Goal: Browse casually: Explore the website without a specific task or goal

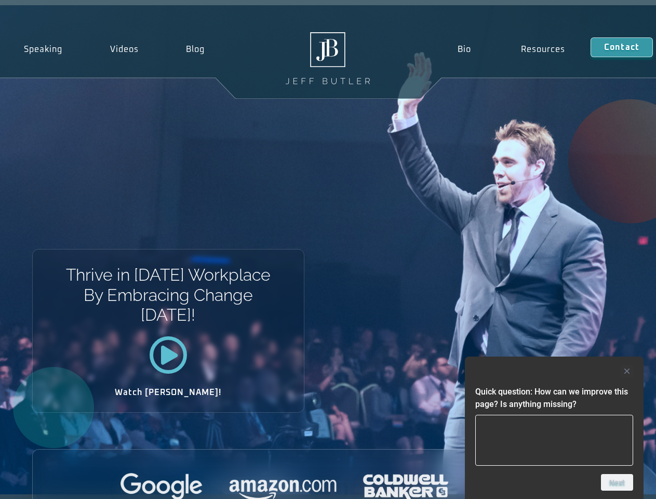
click at [328, 249] on div "Thrive in [DATE] Workplace By Embracing Change [DATE]! Watch [PERSON_NAME]!" at bounding box center [328, 249] width 656 height 489
click at [554, 371] on div at bounding box center [554, 371] width 158 height 12
click at [617, 482] on div at bounding box center [328, 487] width 591 height 29
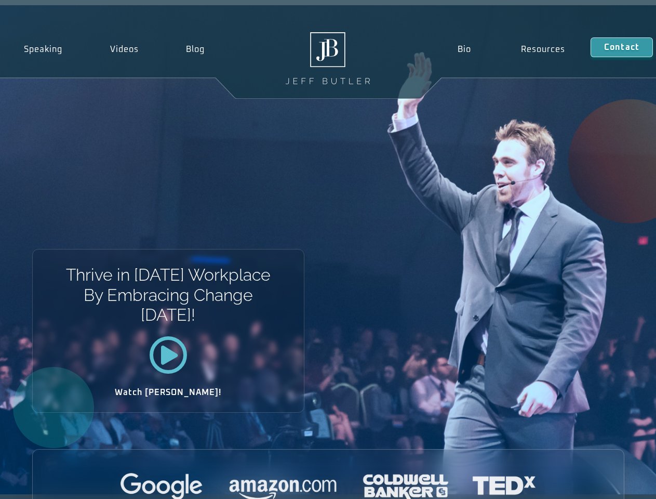
click at [328, 249] on div "Thrive in [DATE] Workplace By Embracing Change [DATE]! Watch [PERSON_NAME]!" at bounding box center [328, 249] width 656 height 489
